Goal: Transaction & Acquisition: Purchase product/service

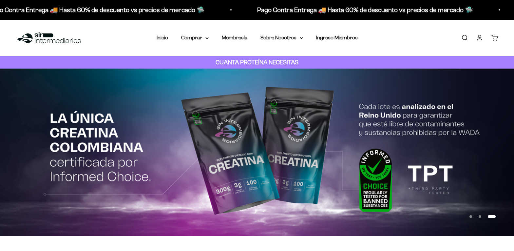
drag, startPoint x: 477, startPoint y: 39, endPoint x: 479, endPoint y: 54, distance: 15.8
click at [477, 39] on link "Iniciar sesión" at bounding box center [479, 37] width 7 height 7
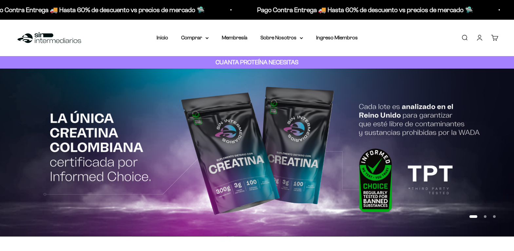
click at [481, 40] on link "Iniciar sesión" at bounding box center [479, 37] width 7 height 7
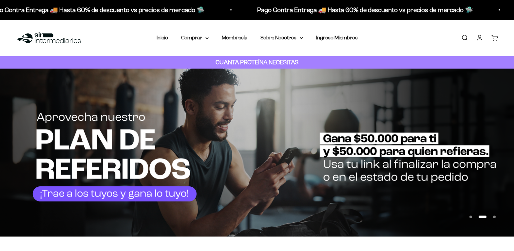
click at [481, 40] on link "Iniciar sesión" at bounding box center [479, 37] width 7 height 7
click at [480, 38] on link "Iniciar sesión" at bounding box center [479, 37] width 7 height 7
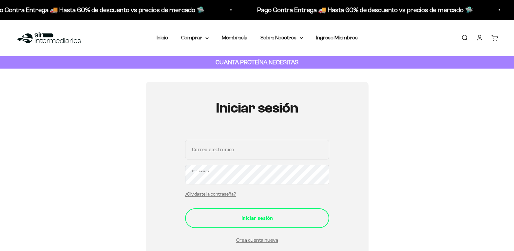
type input "[EMAIL_ADDRESS][DOMAIN_NAME]"
click at [259, 219] on div "Iniciar sesión" at bounding box center [257, 218] width 118 height 9
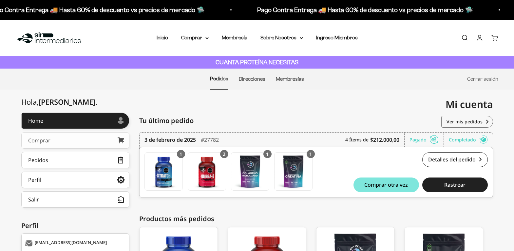
click at [83, 138] on link "Comprar" at bounding box center [75, 140] width 108 height 16
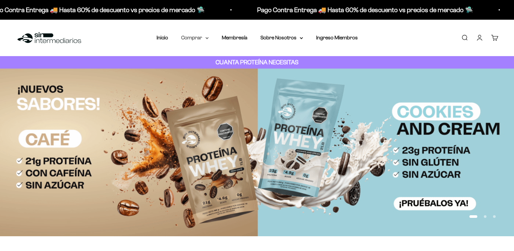
click at [203, 36] on summary "Comprar" at bounding box center [195, 37] width 28 height 9
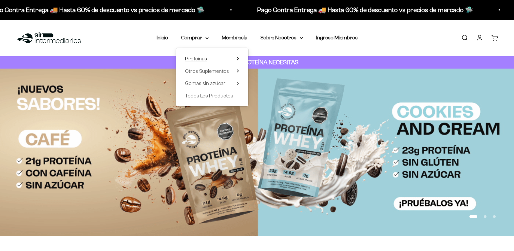
click at [216, 56] on summary "Proteínas" at bounding box center [212, 58] width 54 height 9
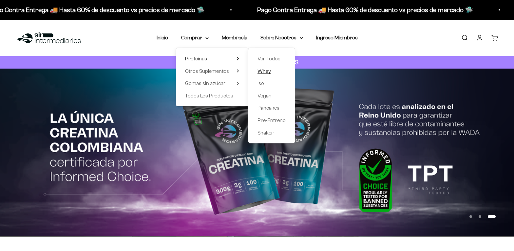
click at [262, 70] on span "Whey" at bounding box center [263, 71] width 13 height 6
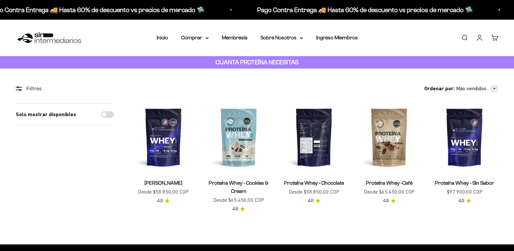
click at [307, 127] on img at bounding box center [313, 136] width 67 height 67
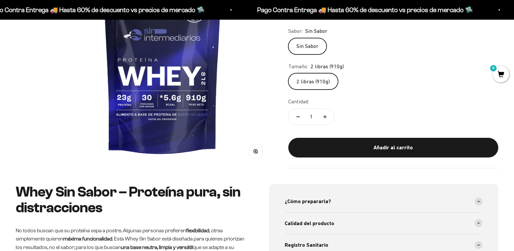
scroll to position [127, 0]
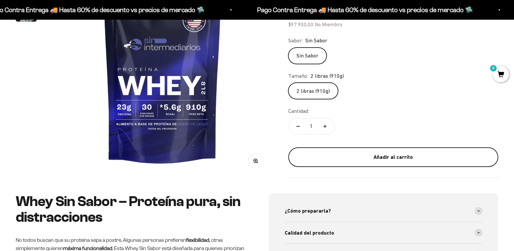
click at [454, 161] on div "Añadir al carrito" at bounding box center [393, 157] width 184 height 9
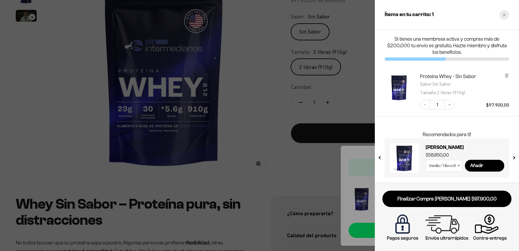
click at [502, 16] on div "Close cart" at bounding box center [504, 15] width 10 height 10
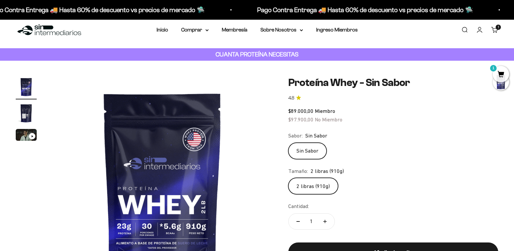
scroll to position [0, 0]
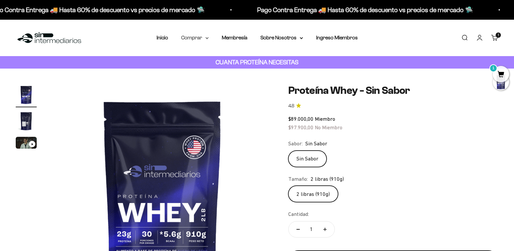
click at [207, 38] on icon at bounding box center [206, 38] width 3 height 2
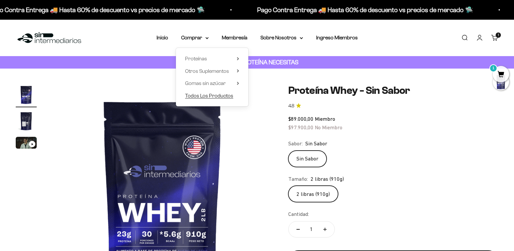
click at [218, 97] on span "Todos Los Productos" at bounding box center [209, 96] width 48 height 6
click at [222, 97] on span "Todos Los Productos" at bounding box center [209, 96] width 48 height 6
click at [225, 96] on span "Todos Los Productos" at bounding box center [209, 96] width 48 height 6
click at [213, 96] on span "Todos Los Productos" at bounding box center [209, 96] width 48 height 6
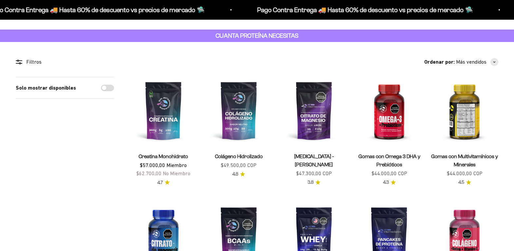
scroll to position [35, 0]
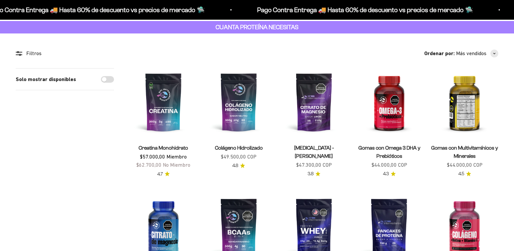
click at [438, 163] on div "Gomas con Multivitamínicos y Minerales Precio de oferta $44.000,00 COP" at bounding box center [464, 156] width 67 height 26
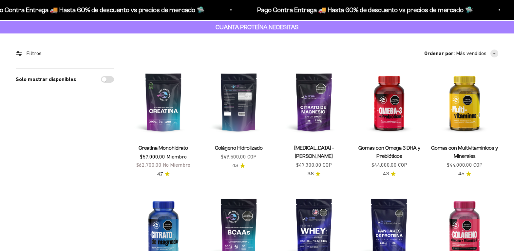
click at [237, 105] on img at bounding box center [238, 101] width 67 height 67
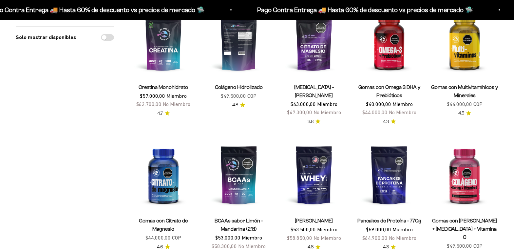
scroll to position [96, 0]
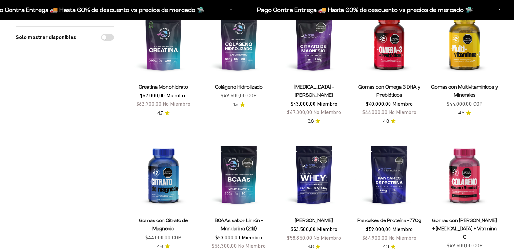
click at [237, 84] on link "Colágeno Hidrolizado" at bounding box center [239, 87] width 48 height 6
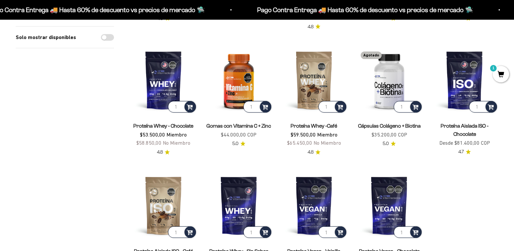
scroll to position [461, 0]
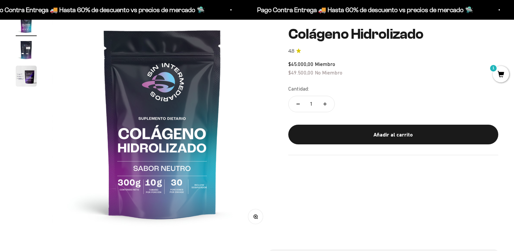
scroll to position [85, 0]
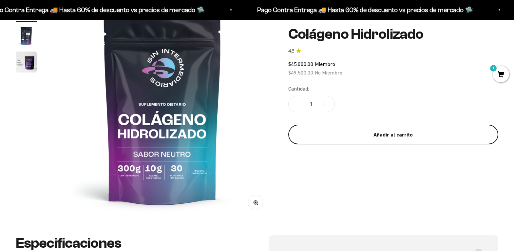
click at [371, 139] on button "Añadir al carrito" at bounding box center [393, 134] width 210 height 20
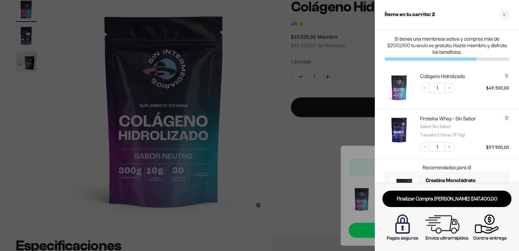
click at [248, 101] on div at bounding box center [259, 125] width 519 height 251
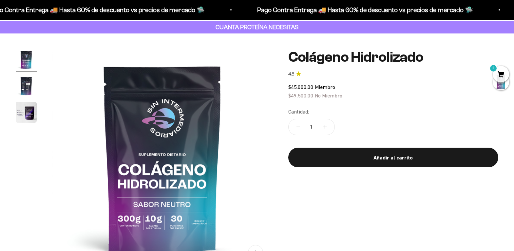
scroll to position [0, 0]
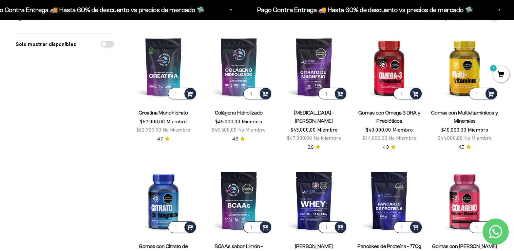
scroll to position [61, 0]
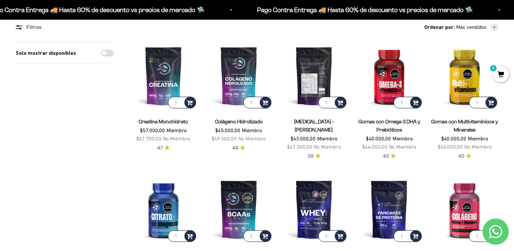
click at [310, 79] on img at bounding box center [313, 75] width 67 height 67
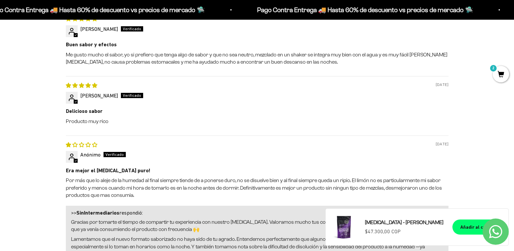
scroll to position [664, 0]
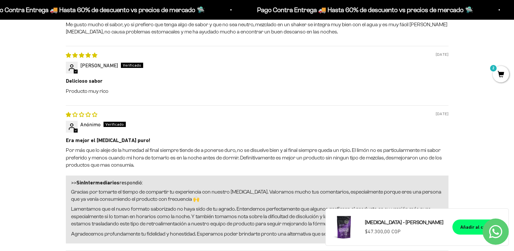
click at [299, 144] on div "Era mejor el citrato de magnesio puro! Por más que lo aleje de la humedad al fi…" at bounding box center [257, 153] width 382 height 32
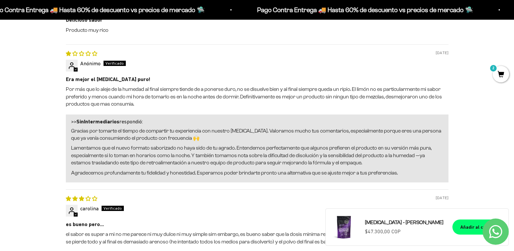
scroll to position [760, 0]
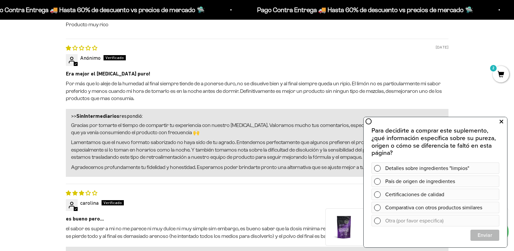
click at [501, 120] on icon at bounding box center [501, 121] width 4 height 9
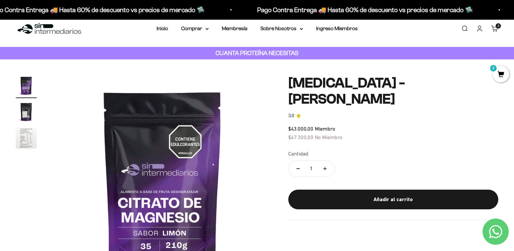
scroll to position [0, 0]
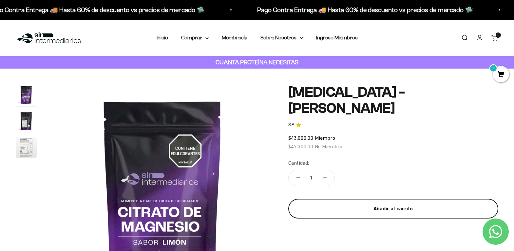
click at [408, 205] on div "Añadir al carrito" at bounding box center [393, 208] width 184 height 9
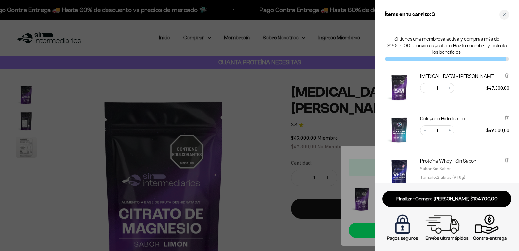
click at [99, 37] on div at bounding box center [259, 125] width 519 height 251
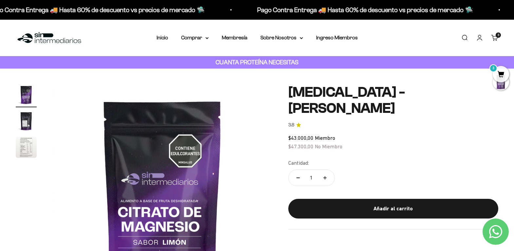
click at [99, 37] on div "Menú Buscar Inicio Comprar Proteínas Ver Todos Whey Iso Vegan Pancakes Pre-Entr…" at bounding box center [257, 38] width 514 height 36
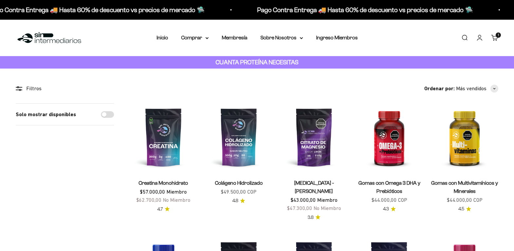
click at [209, 40] on nav "Inicio Comprar Proteínas Ver Todos Whey Iso Vegan" at bounding box center [257, 37] width 201 height 9
click at [206, 37] on icon at bounding box center [206, 38] width 3 height 2
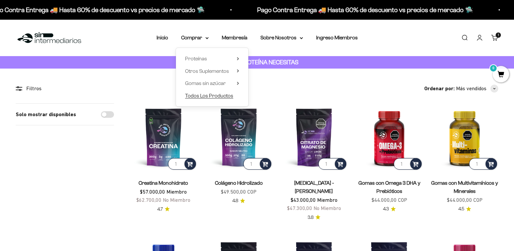
click at [224, 95] on span "Todos Los Productos" at bounding box center [209, 96] width 48 height 6
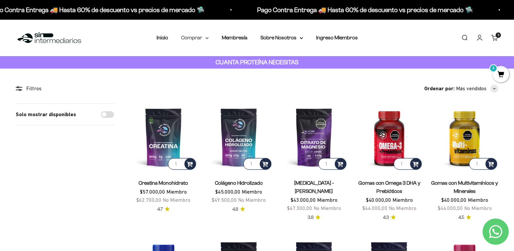
click at [201, 37] on summary "Comprar" at bounding box center [195, 37] width 28 height 9
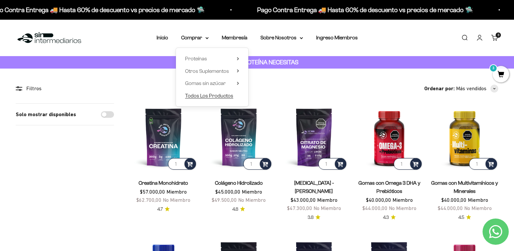
click at [206, 92] on span "Todos Los Productos" at bounding box center [209, 95] width 48 height 9
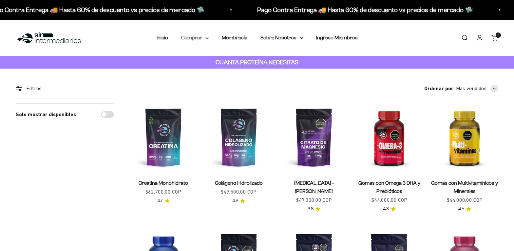
click at [204, 39] on summary "Comprar" at bounding box center [195, 37] width 28 height 9
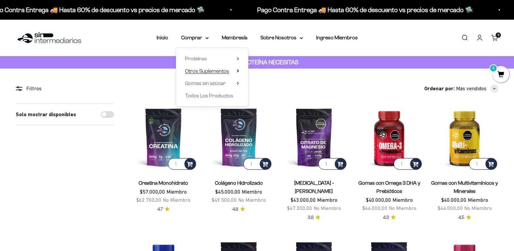
click at [236, 71] on summary "Otros Suplementos" at bounding box center [212, 71] width 54 height 9
click at [235, 82] on summary "Gomas sin azúcar" at bounding box center [212, 83] width 54 height 9
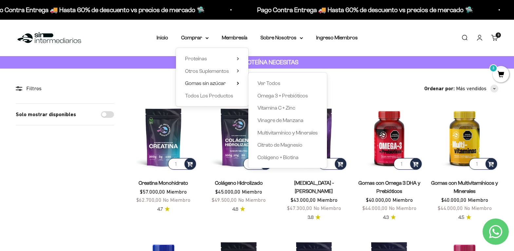
click at [305, 43] on div "Menú Buscar Inicio Comprar Proteínas Ver Todos Whey Iso Vegan Pancakes Pre-Entr…" at bounding box center [257, 38] width 514 height 36
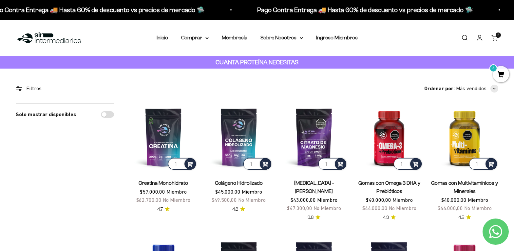
click at [54, 35] on img at bounding box center [49, 38] width 67 height 14
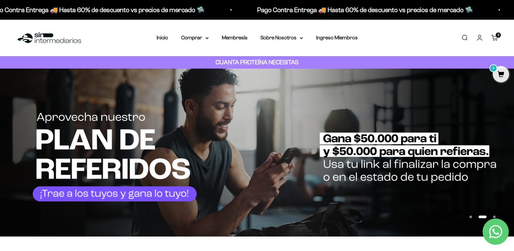
click at [500, 72] on span "3" at bounding box center [501, 74] width 16 height 16
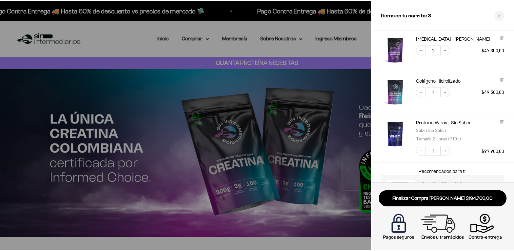
scroll to position [27, 0]
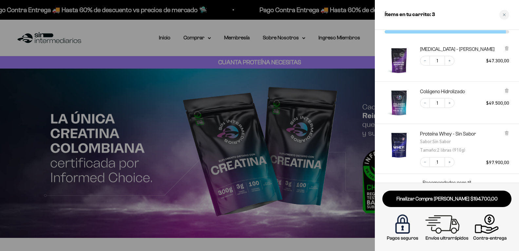
click at [171, 39] on div at bounding box center [259, 125] width 519 height 251
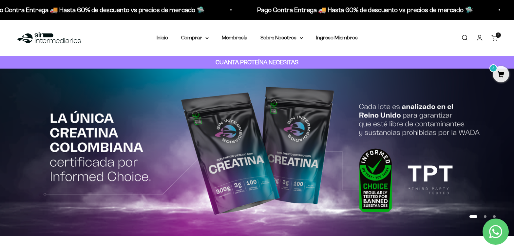
click at [171, 39] on nav "Inicio Comprar Proteínas Ver Todos Whey Iso Vegan" at bounding box center [257, 37] width 201 height 9
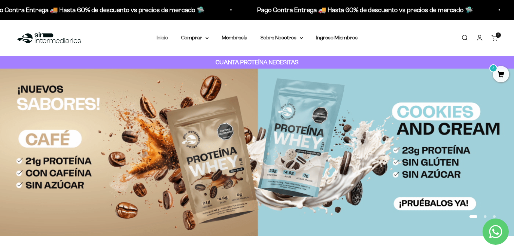
click at [163, 38] on link "Inicio" at bounding box center [162, 38] width 11 height 6
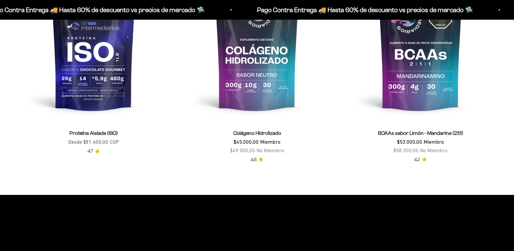
scroll to position [563, 0]
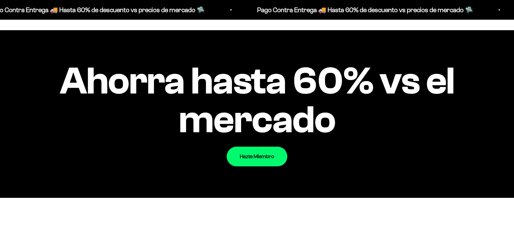
click at [276, 102] on div "Ahorra hasta 60% vs el mercado Hazte Miembro" at bounding box center [257, 113] width 514 height 167
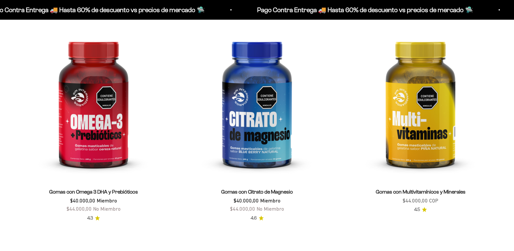
click at [276, 102] on img at bounding box center [257, 102] width 156 height 156
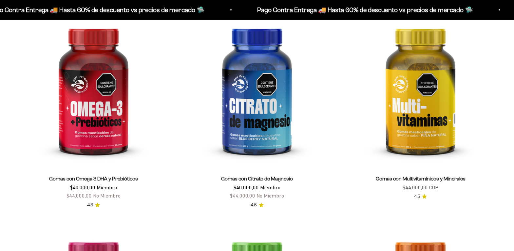
scroll to position [998, 0]
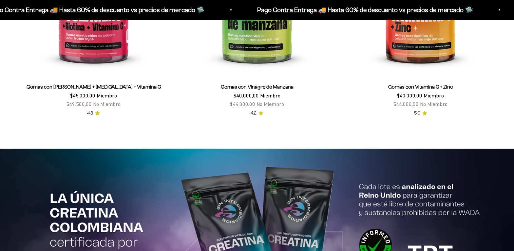
click at [276, 102] on div "Gomas con Vinagre de Manzana $40.000,00 Miembro $44.000,00 No Miembro 4.2" at bounding box center [257, 96] width 156 height 42
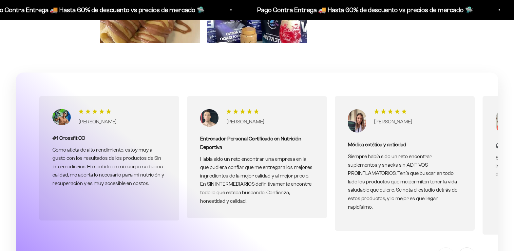
scroll to position [2006, 0]
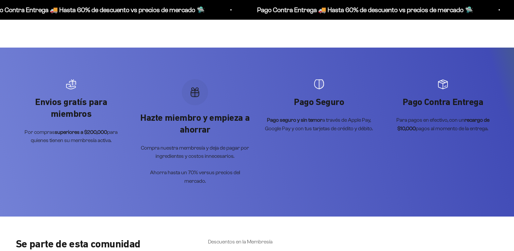
click at [276, 102] on div "Envios gratís para miembros Por compras superiores a $200,000 para quienes tien…" at bounding box center [257, 131] width 514 height 169
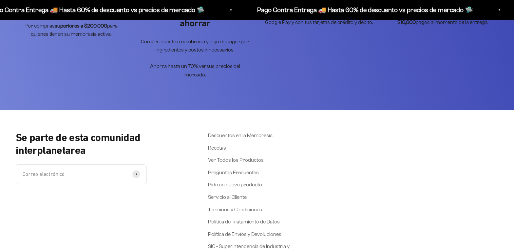
scroll to position [2737, 0]
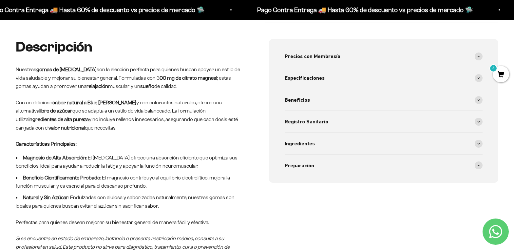
scroll to position [212, 0]
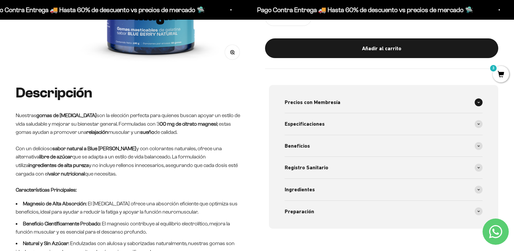
click at [338, 106] on span "Precios con Membresía" at bounding box center [313, 102] width 56 height 9
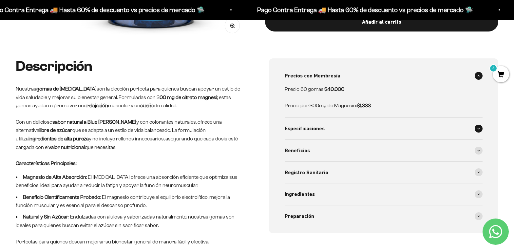
scroll to position [245, 0]
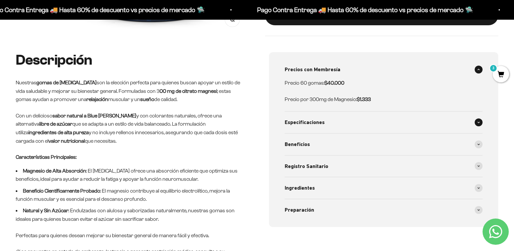
click at [339, 125] on div "Especificaciones" at bounding box center [384, 122] width 198 height 22
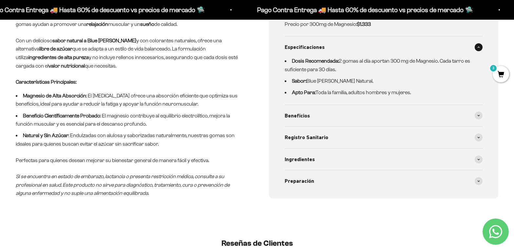
scroll to position [321, 0]
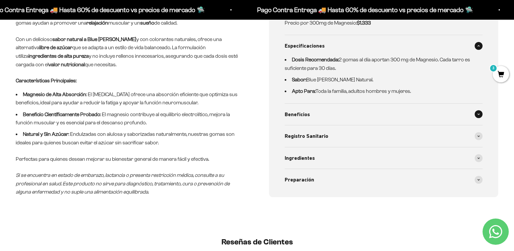
click at [357, 120] on div "Beneficios" at bounding box center [384, 114] width 198 height 22
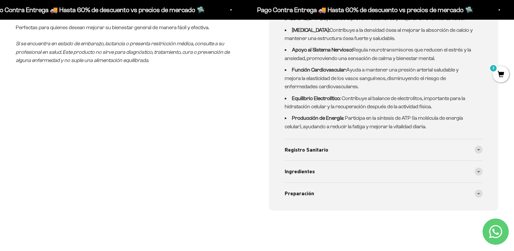
scroll to position [456, 0]
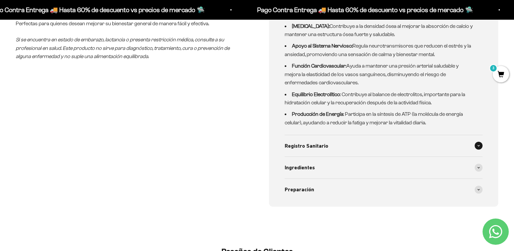
click at [381, 150] on div "Registro Sanitario" at bounding box center [384, 146] width 198 height 22
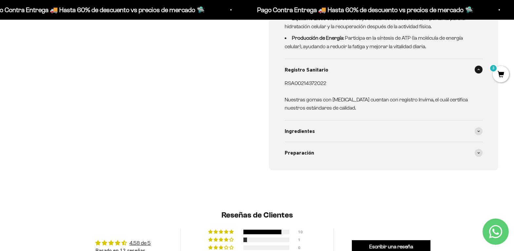
scroll to position [533, 0]
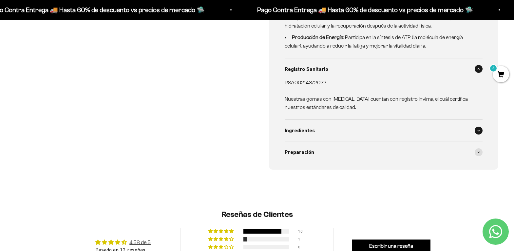
click at [380, 134] on div "Ingredientes" at bounding box center [384, 131] width 198 height 22
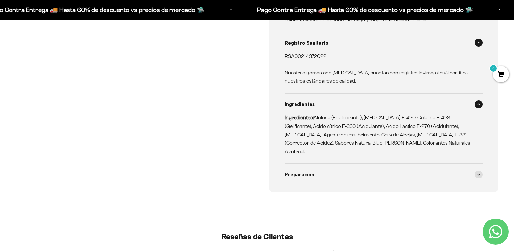
scroll to position [566, 0]
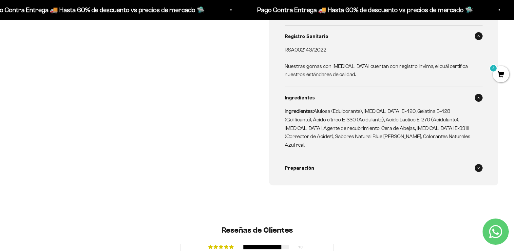
click at [397, 157] on div "Preparación" at bounding box center [384, 168] width 198 height 22
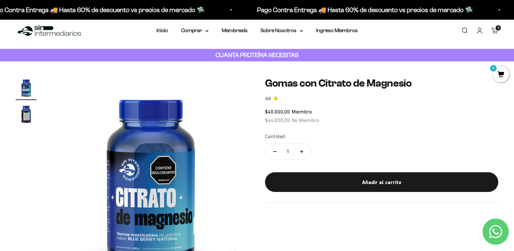
scroll to position [7, 0]
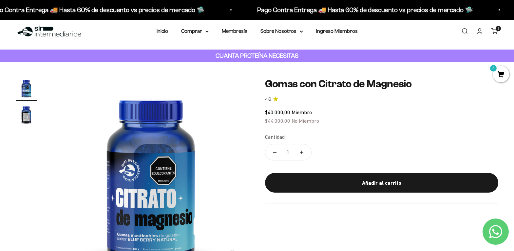
click at [398, 180] on div "Añadir al carrito" at bounding box center [381, 182] width 207 height 9
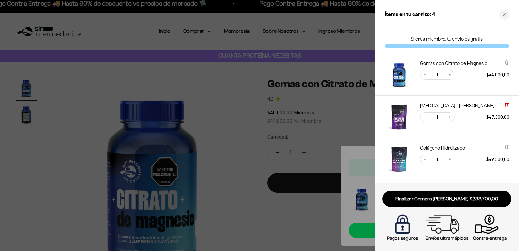
click at [505, 105] on icon at bounding box center [506, 104] width 3 height 3
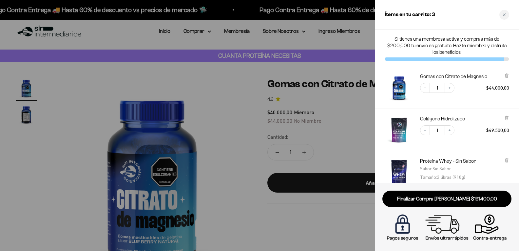
click at [127, 79] on div at bounding box center [259, 125] width 519 height 251
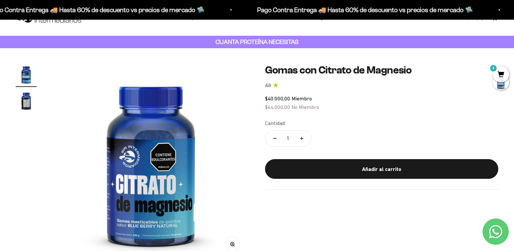
scroll to position [0, 0]
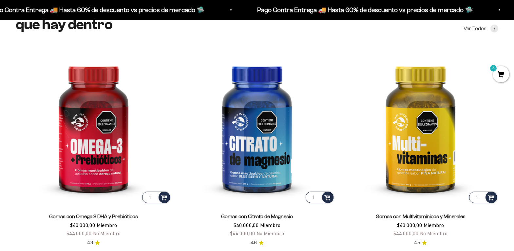
scroll to position [958, 0]
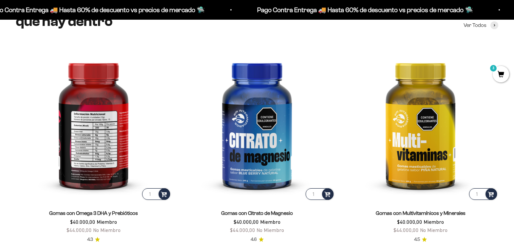
click at [102, 139] on img at bounding box center [94, 123] width 156 height 156
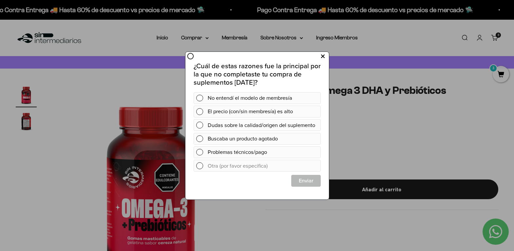
click at [320, 58] on button at bounding box center [322, 56] width 12 height 11
